Goal: Information Seeking & Learning: Learn about a topic

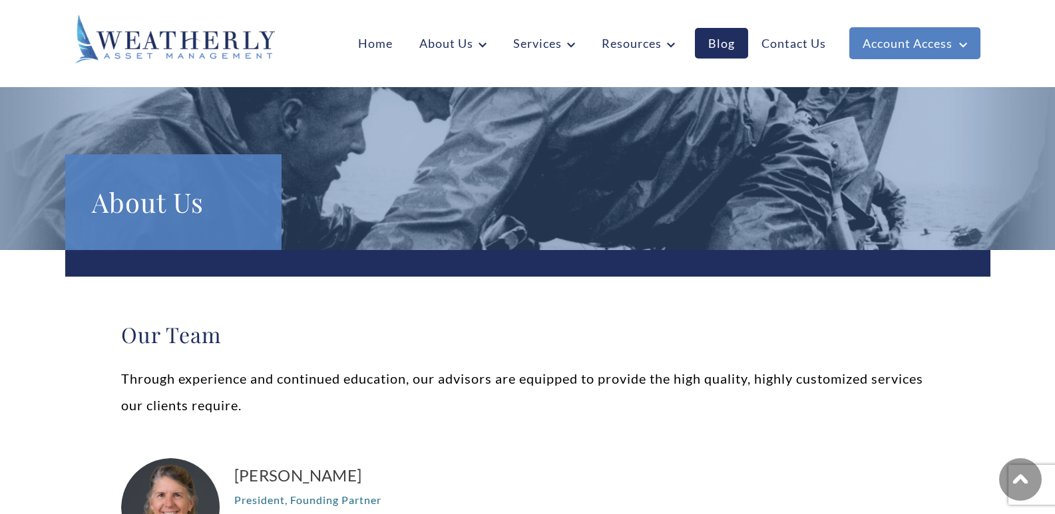
scroll to position [266, 0]
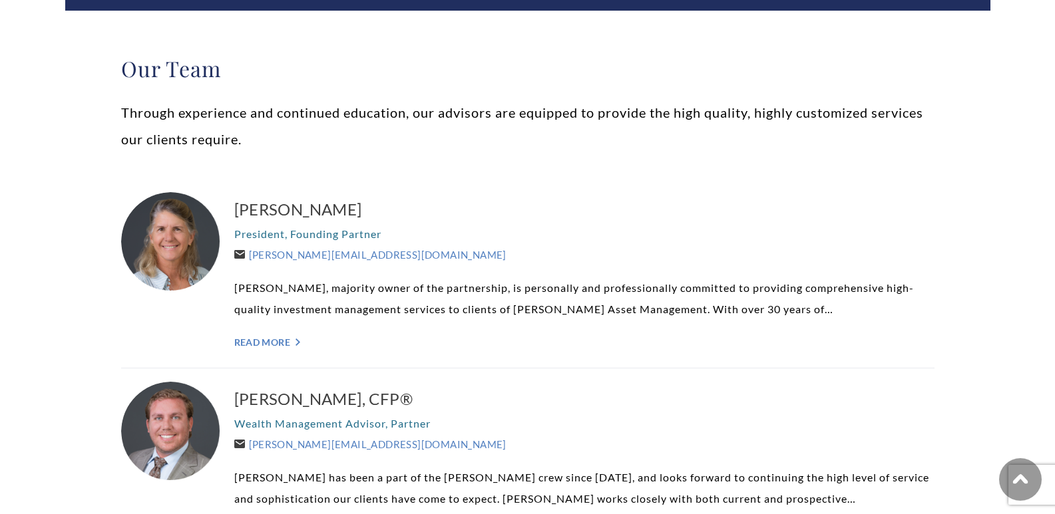
click at [498, 311] on p "[PERSON_NAME], majority owner of the partnership, is personally and professiona…" at bounding box center [584, 298] width 700 height 43
click at [494, 309] on p "[PERSON_NAME], majority owner of the partnership, is personally and professiona…" at bounding box center [584, 298] width 700 height 43
drag, startPoint x: 494, startPoint y: 309, endPoint x: 506, endPoint y: 309, distance: 12.0
click at [499, 309] on p "[PERSON_NAME], majority owner of the partnership, is personally and professiona…" at bounding box center [584, 298] width 700 height 43
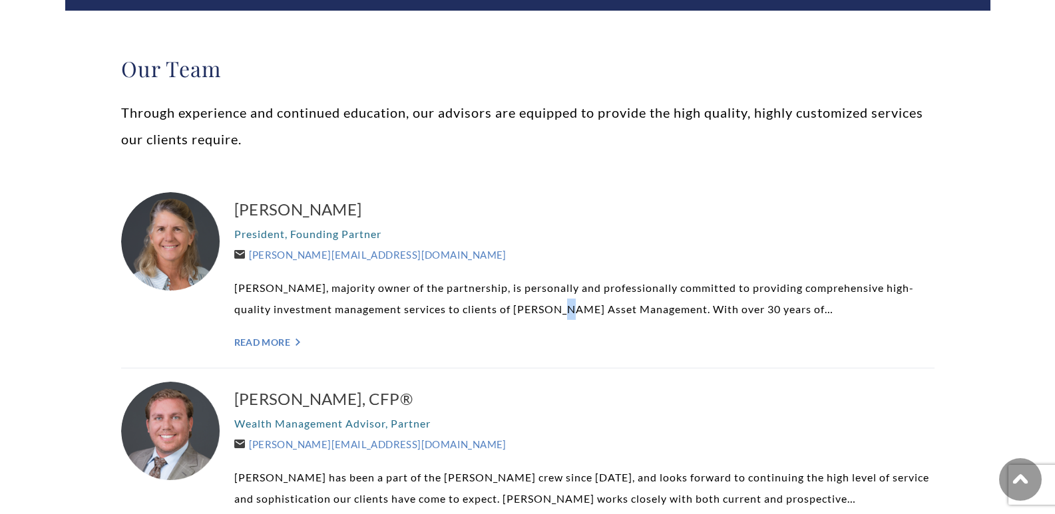
drag, startPoint x: 546, startPoint y: 311, endPoint x: 562, endPoint y: 313, distance: 15.4
click at [558, 313] on p "[PERSON_NAME], majority owner of the partnership, is personally and professiona…" at bounding box center [584, 298] width 700 height 43
drag, startPoint x: 562, startPoint y: 313, endPoint x: 624, endPoint y: 314, distance: 61.2
click at [611, 314] on p "[PERSON_NAME], majority owner of the partnership, is personally and professiona…" at bounding box center [584, 298] width 700 height 43
drag, startPoint x: 626, startPoint y: 314, endPoint x: 642, endPoint y: 314, distance: 16.6
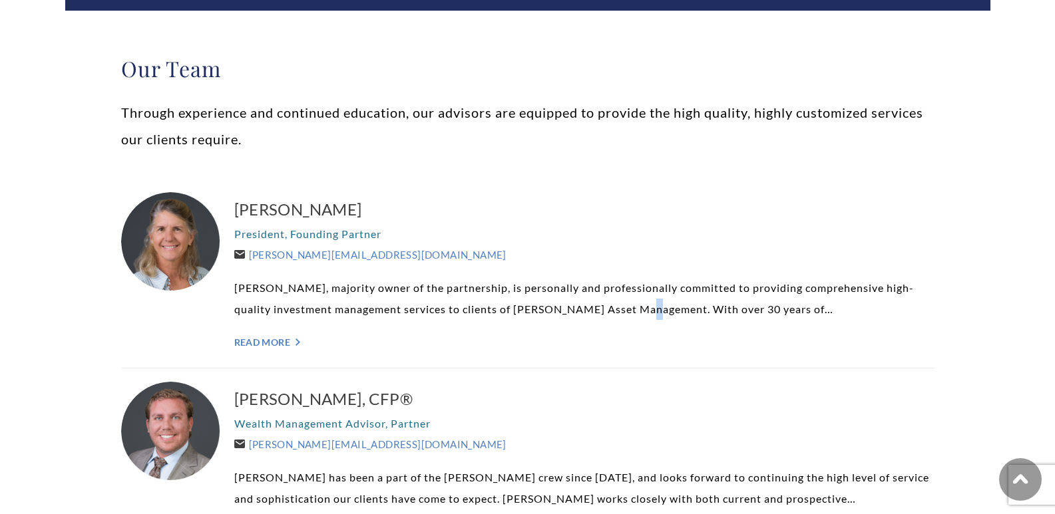
click at [642, 314] on p "[PERSON_NAME], majority owner of the partnership, is personally and professiona…" at bounding box center [584, 298] width 700 height 43
drag, startPoint x: 673, startPoint y: 315, endPoint x: 722, endPoint y: 317, distance: 48.6
click at [695, 317] on p "[PERSON_NAME], majority owner of the partnership, is personally and professiona…" at bounding box center [584, 298] width 700 height 43
click at [798, 309] on p "[PERSON_NAME], majority owner of the partnership, is personally and professiona…" at bounding box center [584, 298] width 700 height 43
click at [271, 335] on div "[PERSON_NAME] President, Founding Partner [PERSON_NAME][EMAIL_ADDRESS][DOMAIN_N…" at bounding box center [584, 273] width 700 height 162
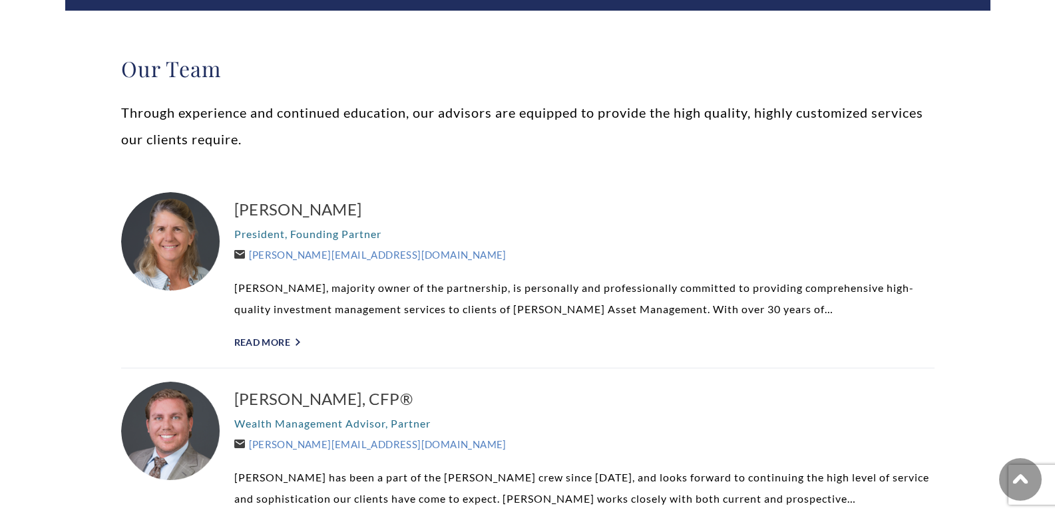
click at [266, 347] on link "Read More ">" at bounding box center [584, 342] width 700 height 11
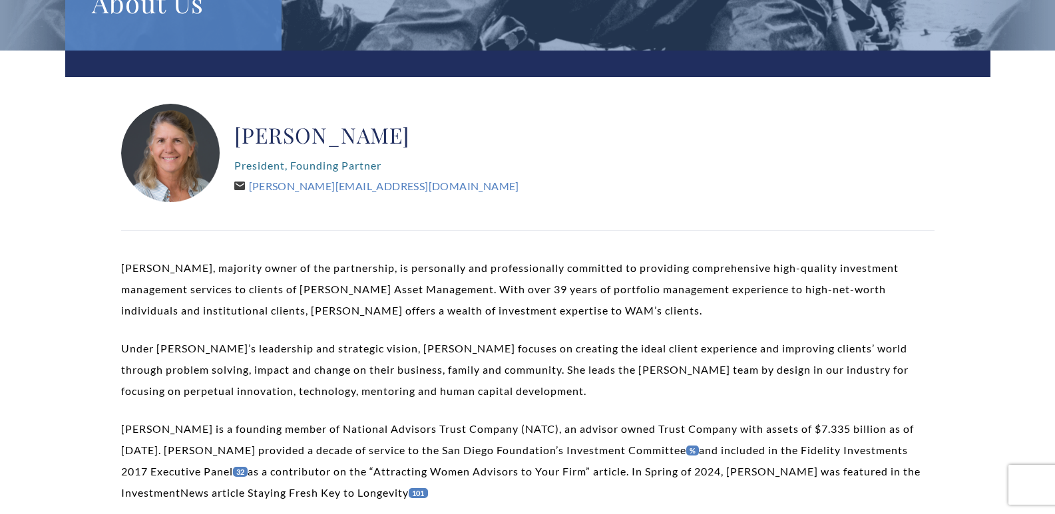
scroll to position [266, 0]
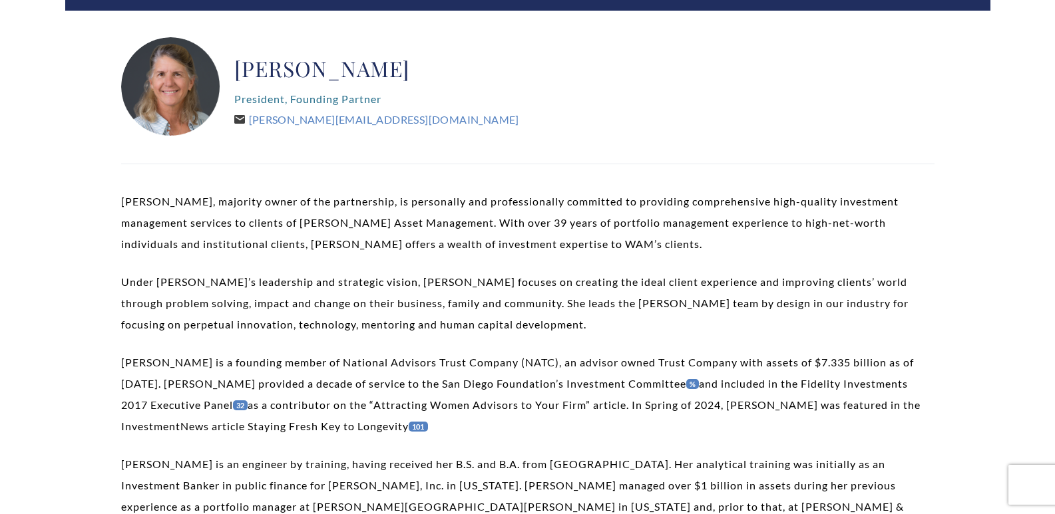
click at [594, 217] on p "Carolyn P. Taylor, majority owner of the partnership, is personally and profess…" at bounding box center [527, 223] width 813 height 64
drag, startPoint x: 645, startPoint y: 222, endPoint x: 679, endPoint y: 222, distance: 33.9
click at [648, 222] on p "Carolyn P. Taylor, majority owner of the partnership, is personally and profess…" at bounding box center [527, 223] width 813 height 64
drag, startPoint x: 679, startPoint y: 222, endPoint x: 710, endPoint y: 222, distance: 30.6
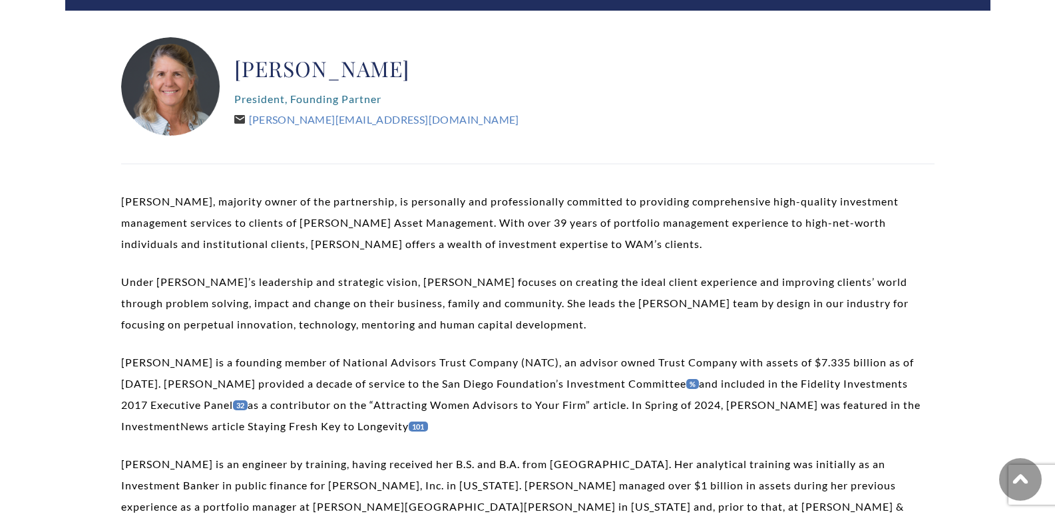
click at [692, 222] on p "Carolyn P. Taylor, majority owner of the partnership, is personally and profess…" at bounding box center [527, 223] width 813 height 64
click at [711, 222] on p "Carolyn P. Taylor, majority owner of the partnership, is personally and profess…" at bounding box center [527, 223] width 813 height 64
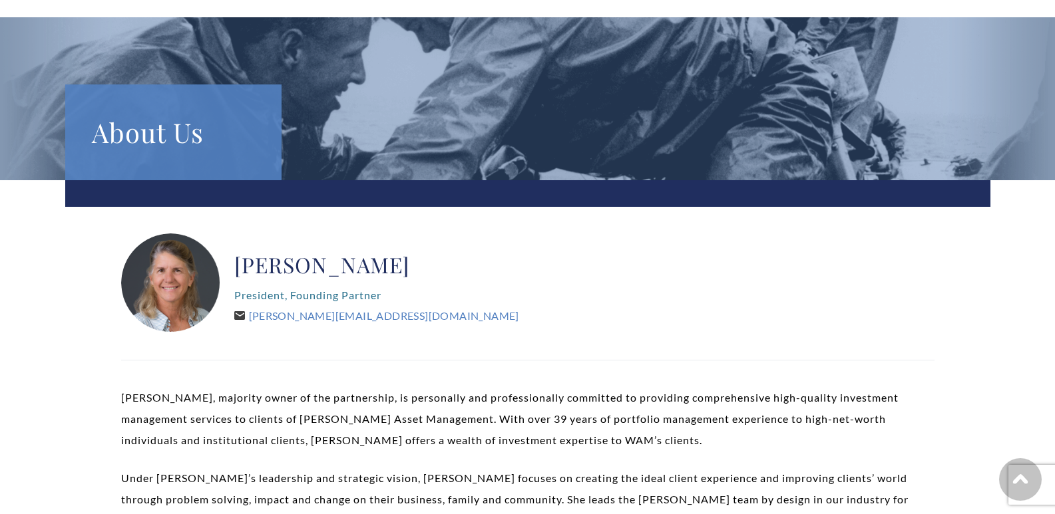
scroll to position [67, 0]
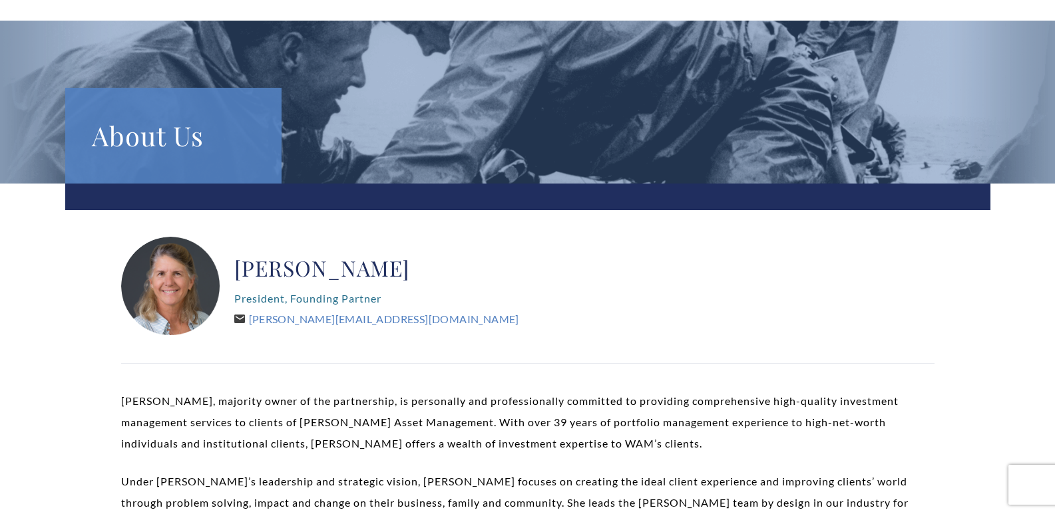
click at [248, 269] on h2 "[PERSON_NAME]" at bounding box center [376, 268] width 285 height 27
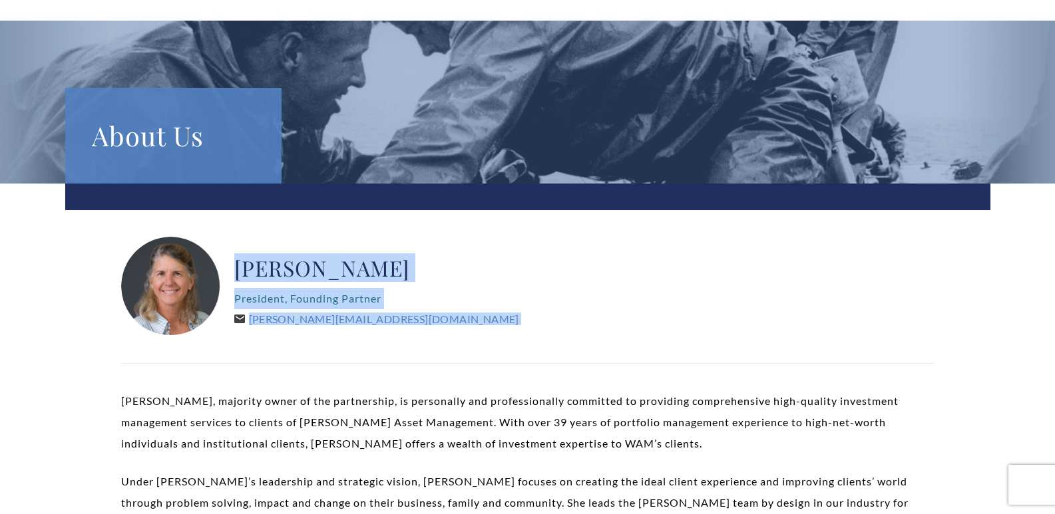
click at [454, 320] on div "Carolyn P. Taylor President, Founding Partner Carolyn@WeatherlyAssetMgt.com" at bounding box center [527, 287] width 813 height 100
copy div "Carolyn P. Taylor President, Founding Partner Carolyn@WeatherlyAssetMgt.com"
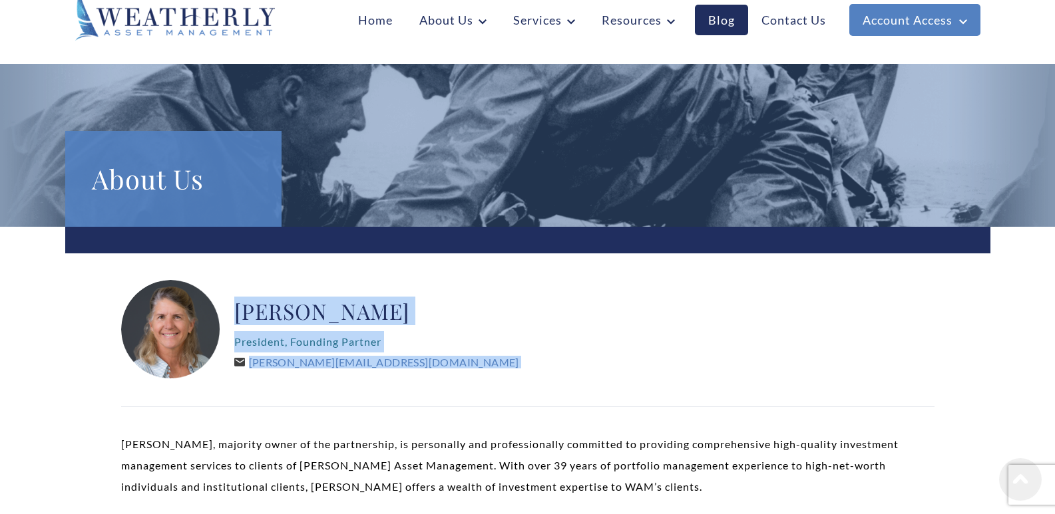
scroll to position [0, 0]
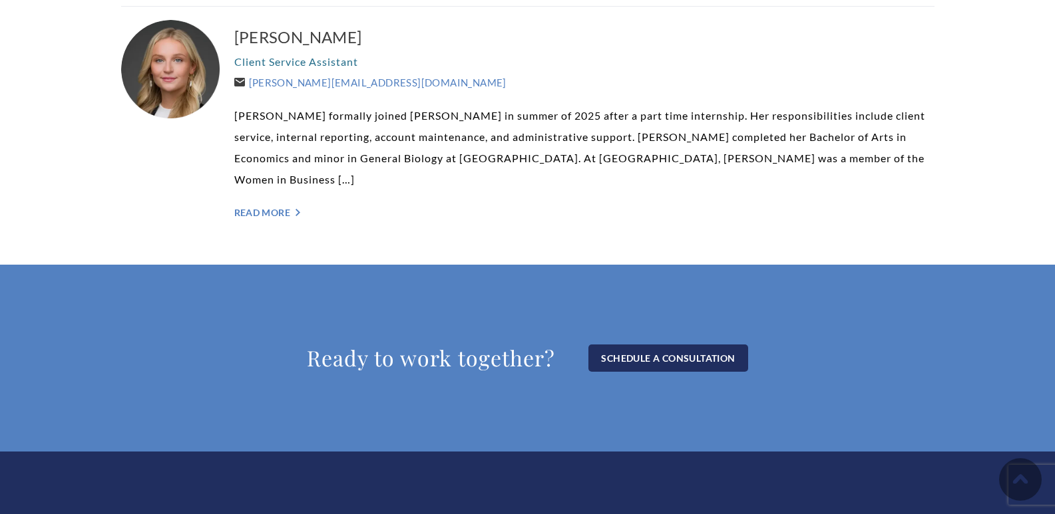
scroll to position [3697, 0]
